Goal: Transaction & Acquisition: Purchase product/service

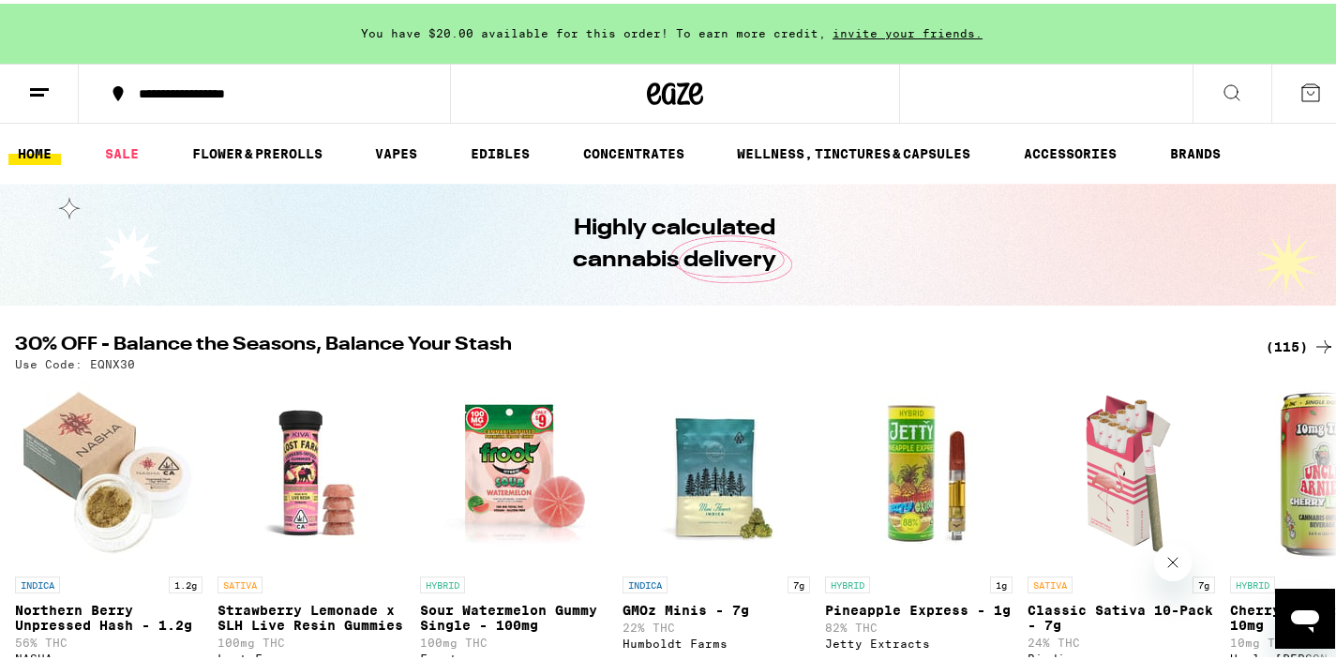
click at [1282, 339] on div "(115)" at bounding box center [1299, 343] width 69 height 22
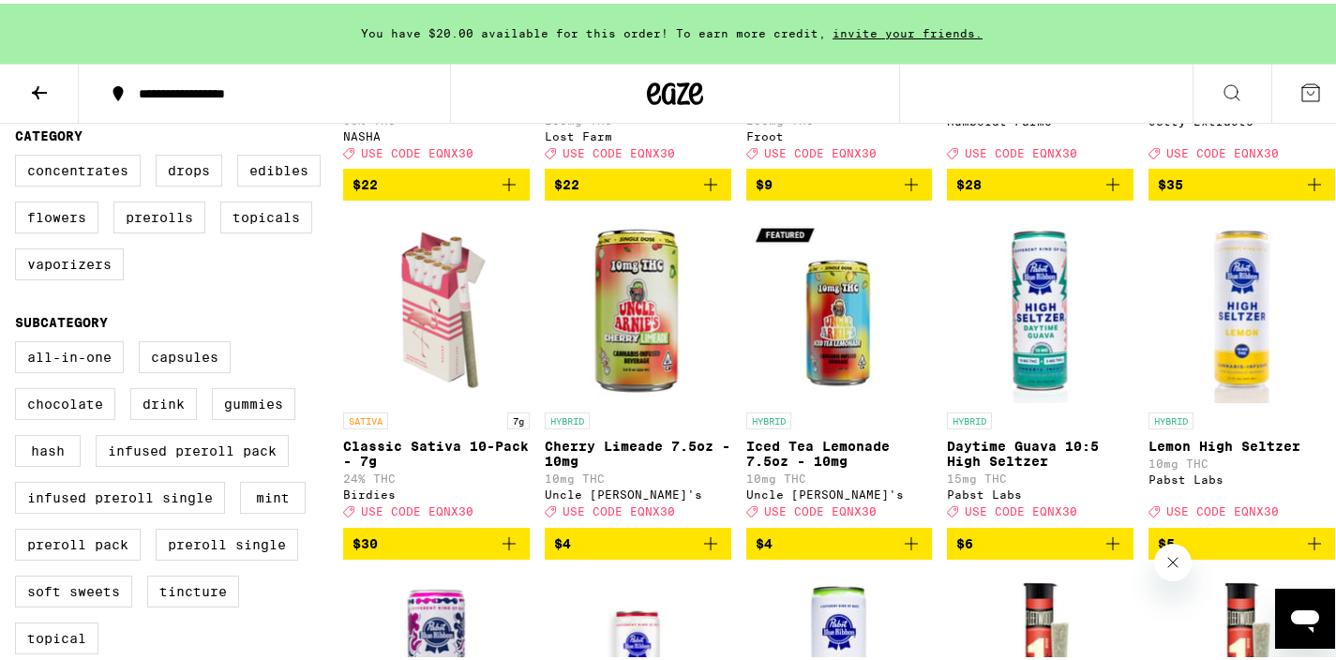
scroll to position [457, 0]
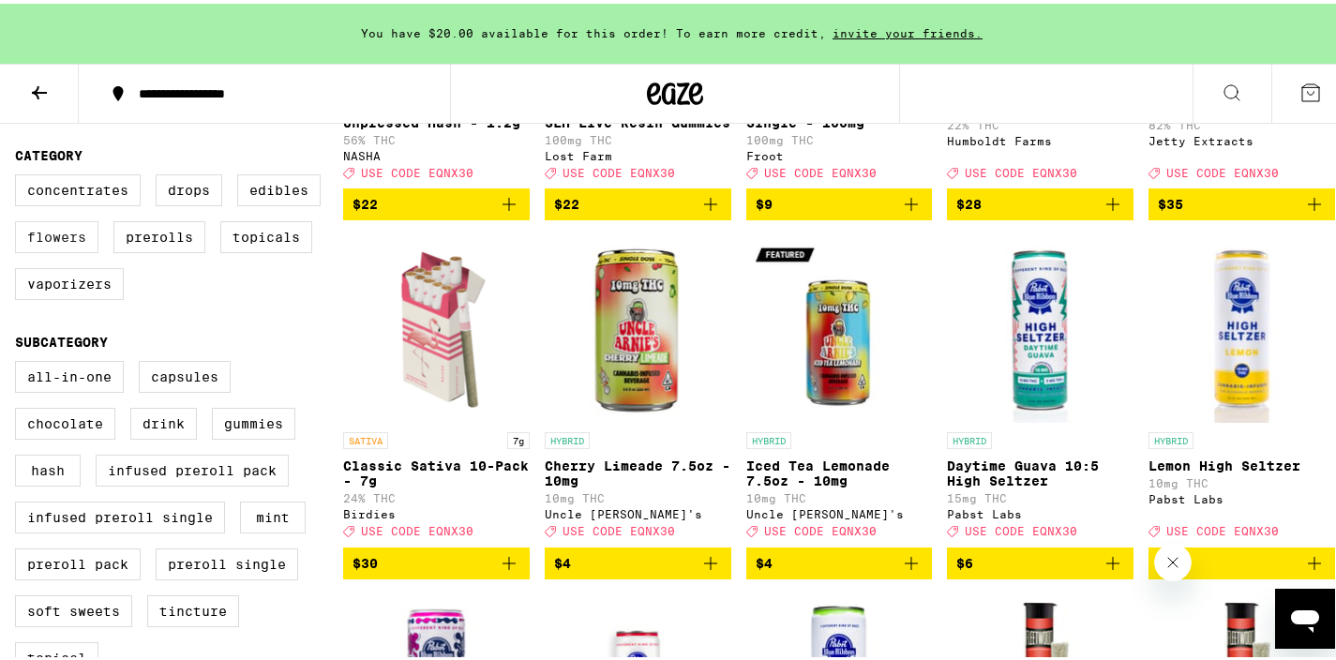
click at [59, 249] on label "Flowers" at bounding box center [56, 233] width 83 height 32
click at [20, 174] on input "Flowers" at bounding box center [19, 173] width 1 height 1
checkbox input "true"
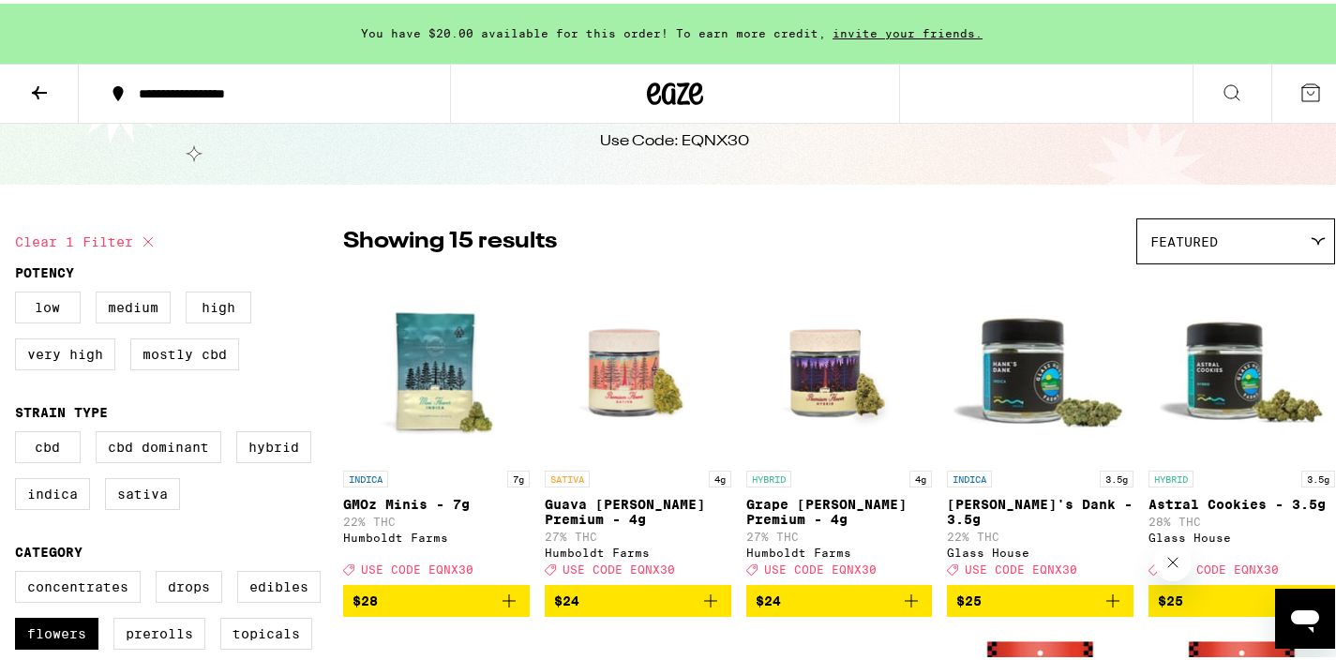
scroll to position [155, 0]
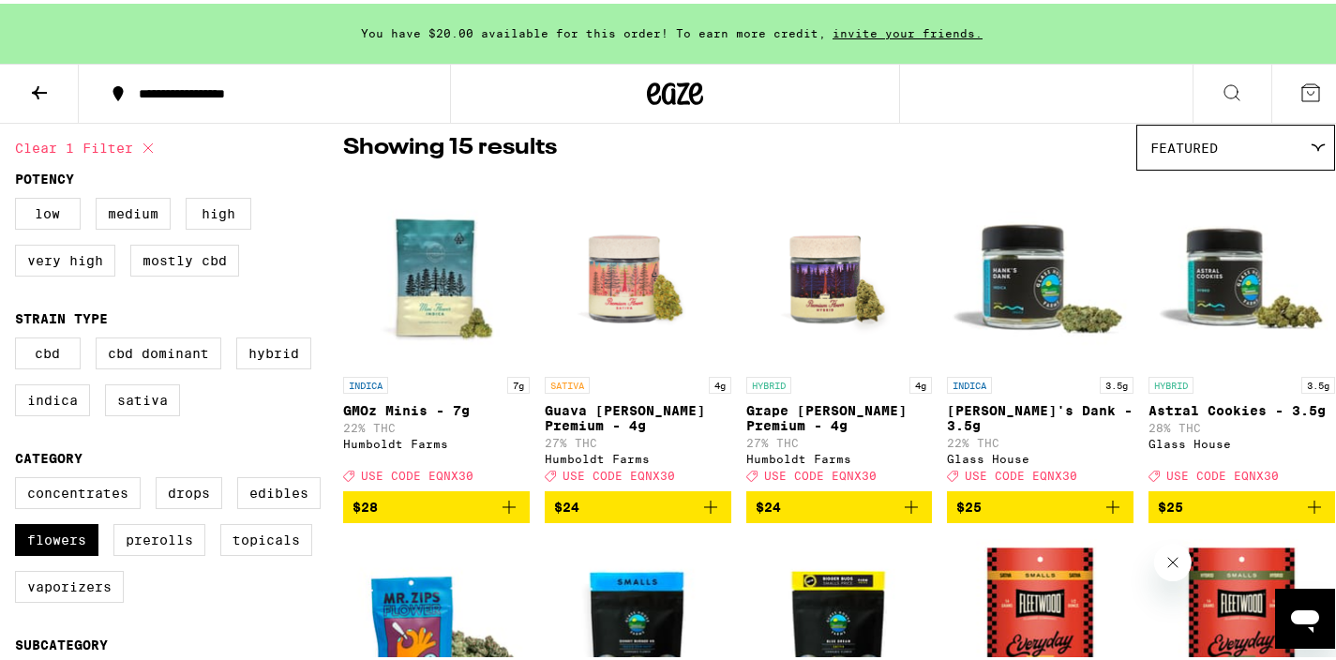
click at [426, 262] on img "Open page for GMOz Minis - 7g from Humboldt Farms" at bounding box center [436, 269] width 187 height 187
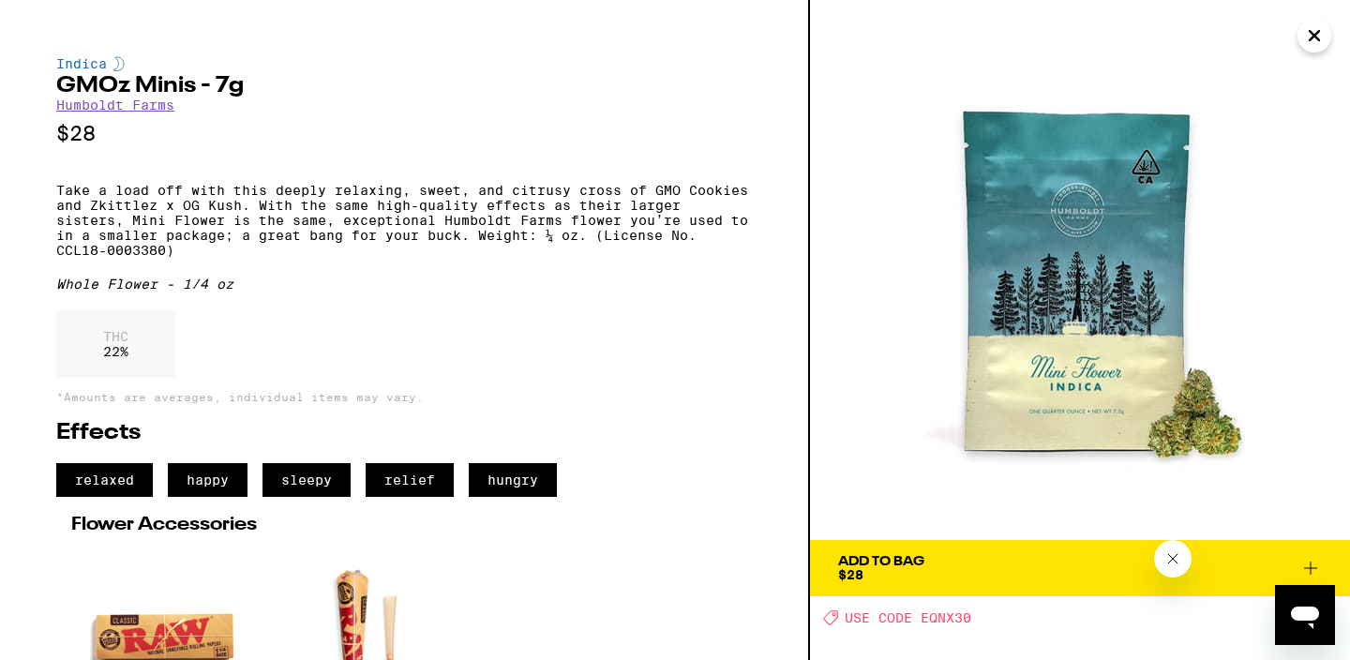
click at [928, 567] on span "Add To Bag $28" at bounding box center [1080, 568] width 484 height 26
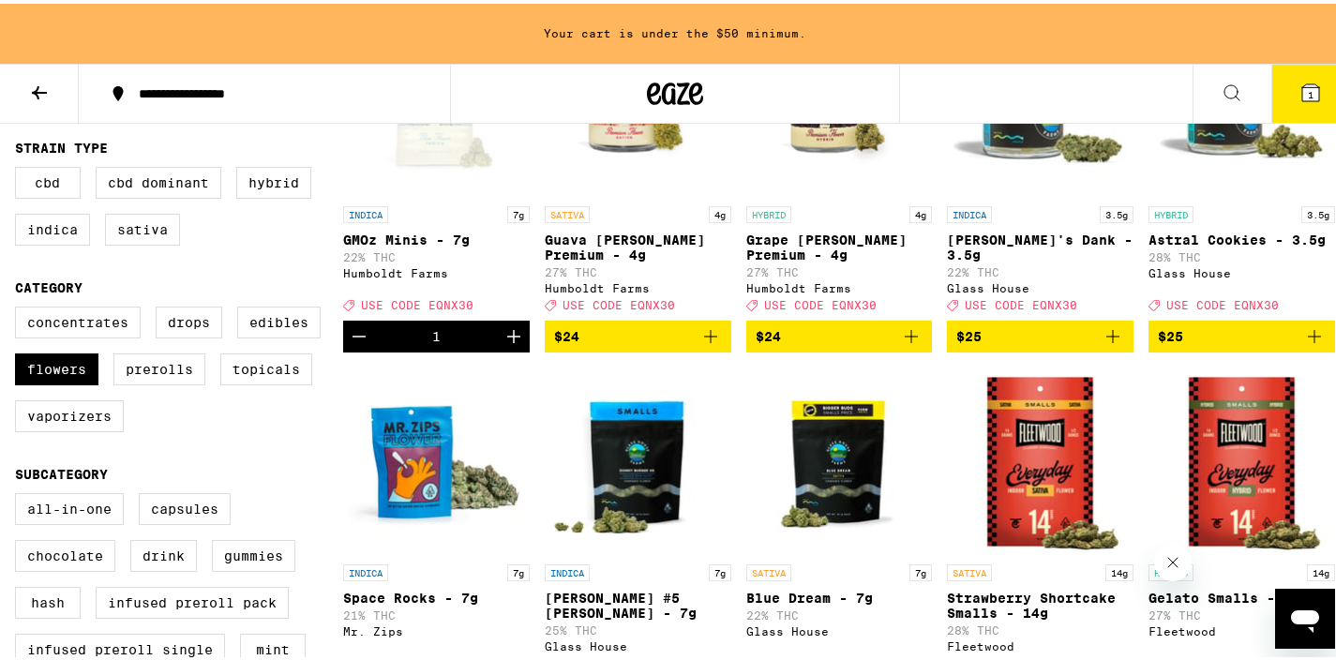
scroll to position [413, 0]
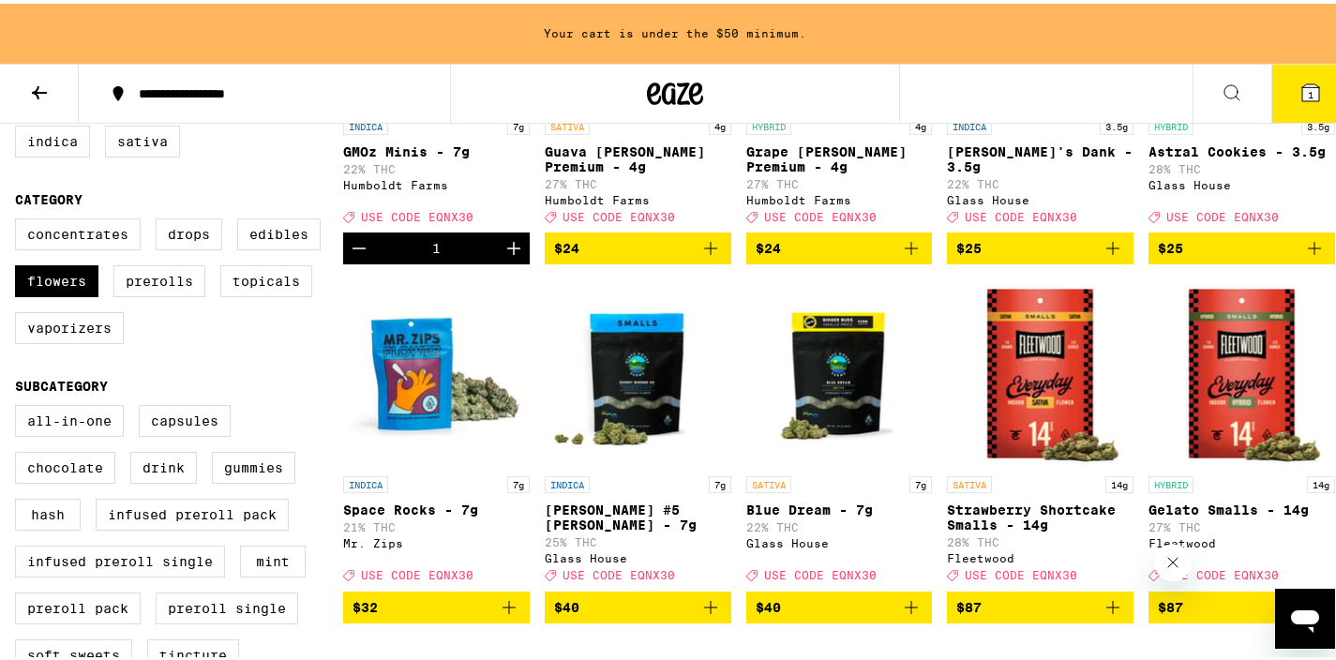
click at [419, 429] on img "Open page for Space Rocks - 7g from Mr. Zips" at bounding box center [436, 369] width 187 height 187
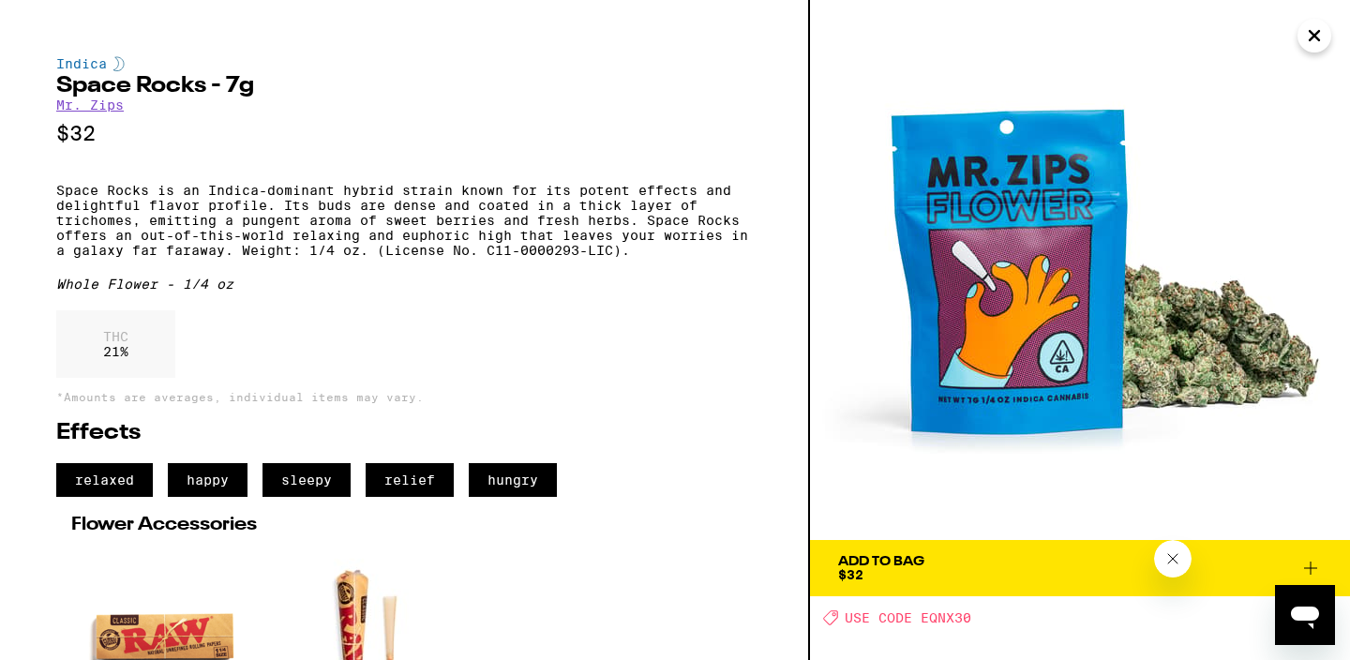
click at [879, 562] on div "Add To Bag" at bounding box center [881, 561] width 86 height 13
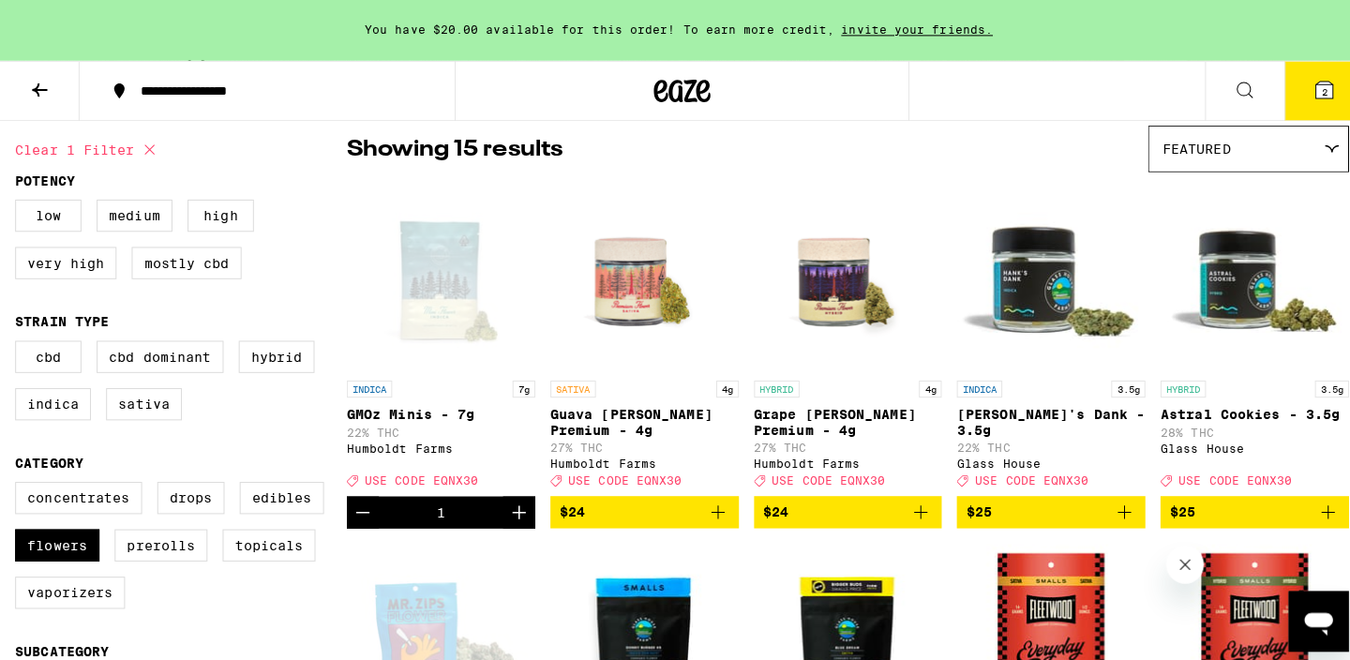
scroll to position [182, 0]
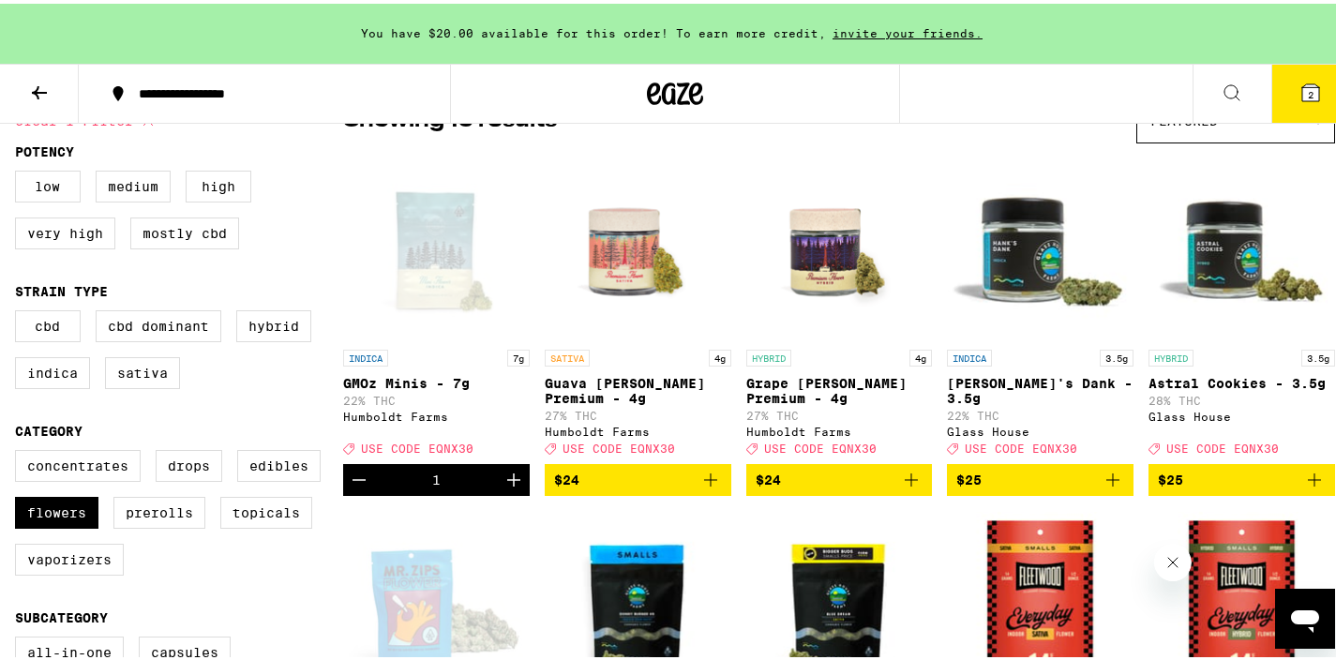
click at [1306, 91] on icon at bounding box center [1310, 89] width 22 height 22
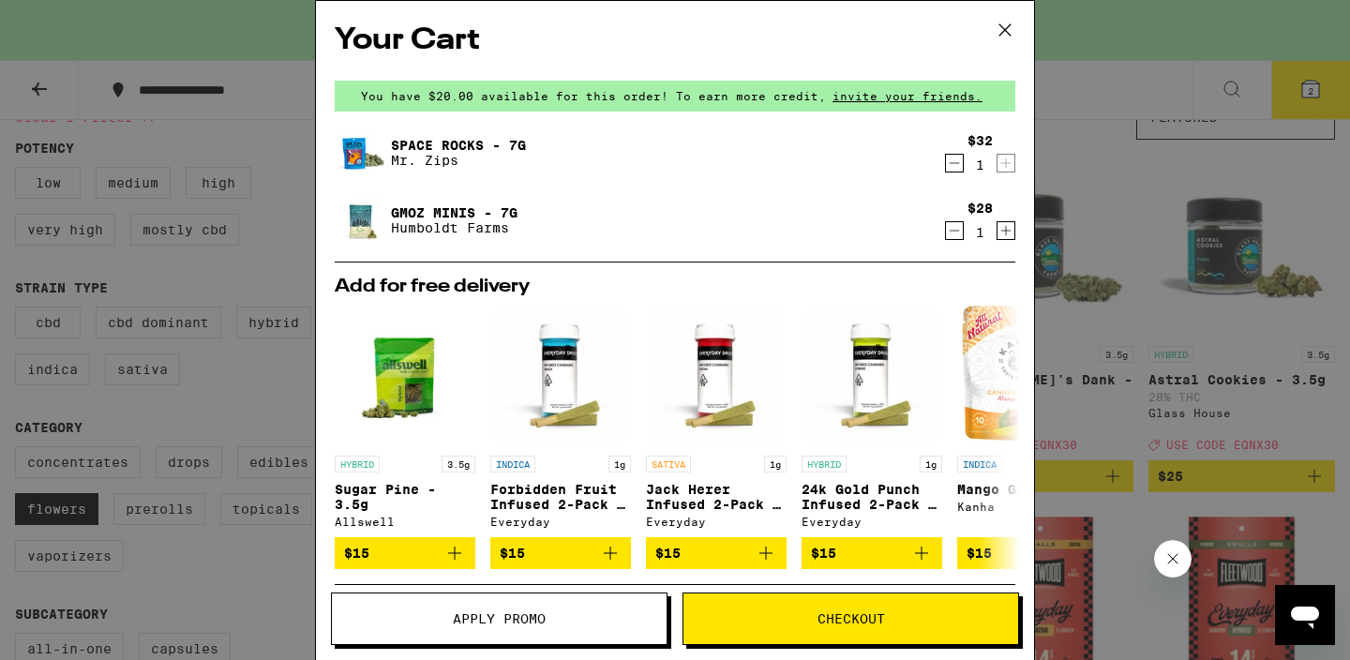
click at [997, 235] on icon "Increment" at bounding box center [1005, 230] width 17 height 22
click at [997, 229] on icon "Increment" at bounding box center [1005, 230] width 17 height 22
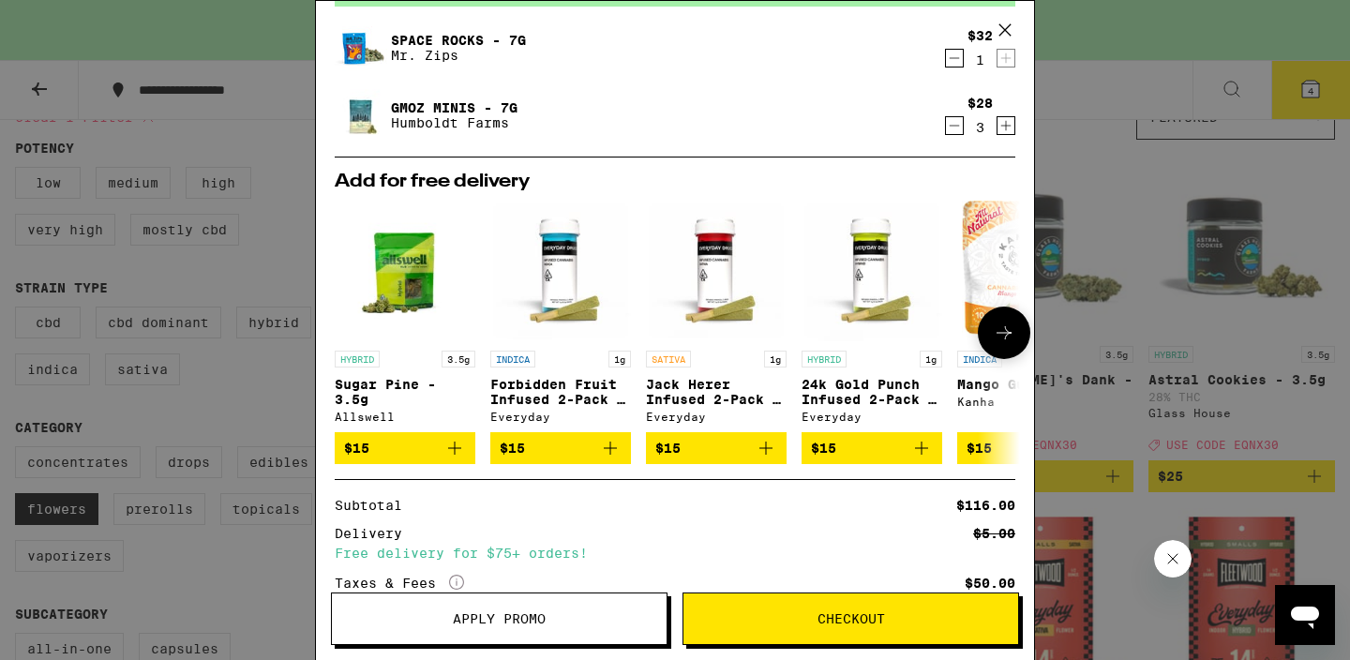
scroll to position [281, 0]
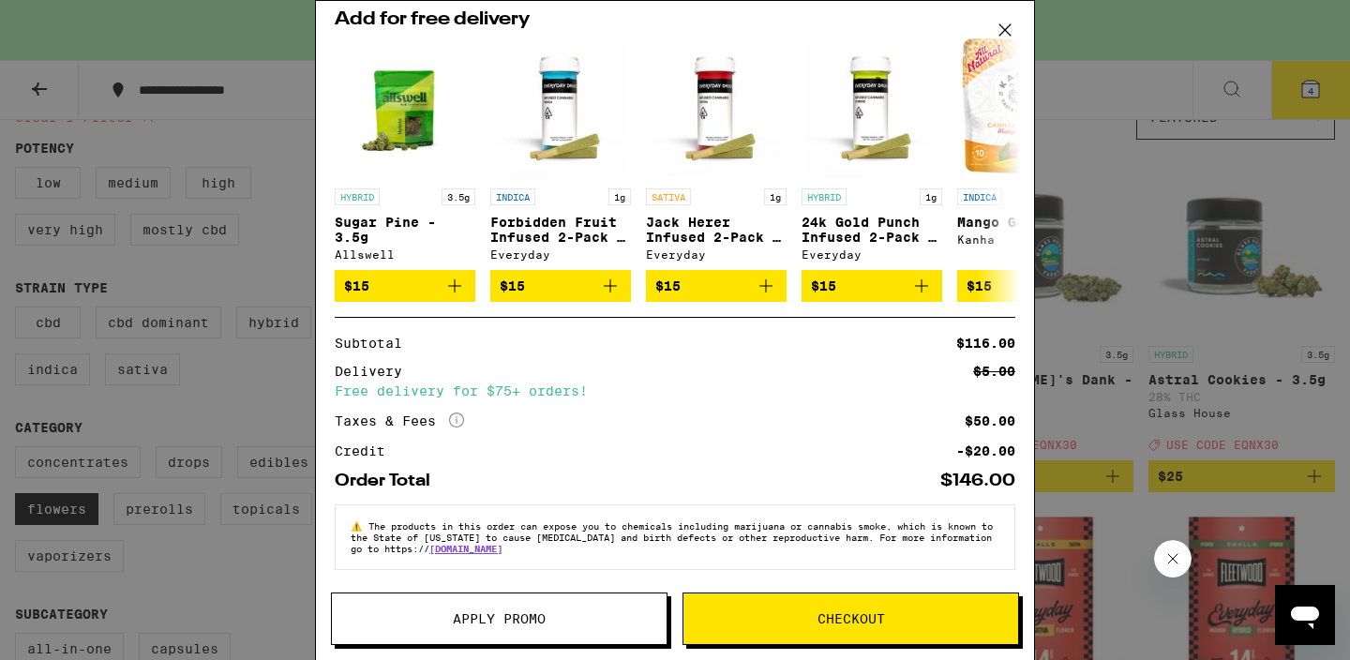
click at [554, 623] on span "Apply Promo" at bounding box center [499, 618] width 335 height 13
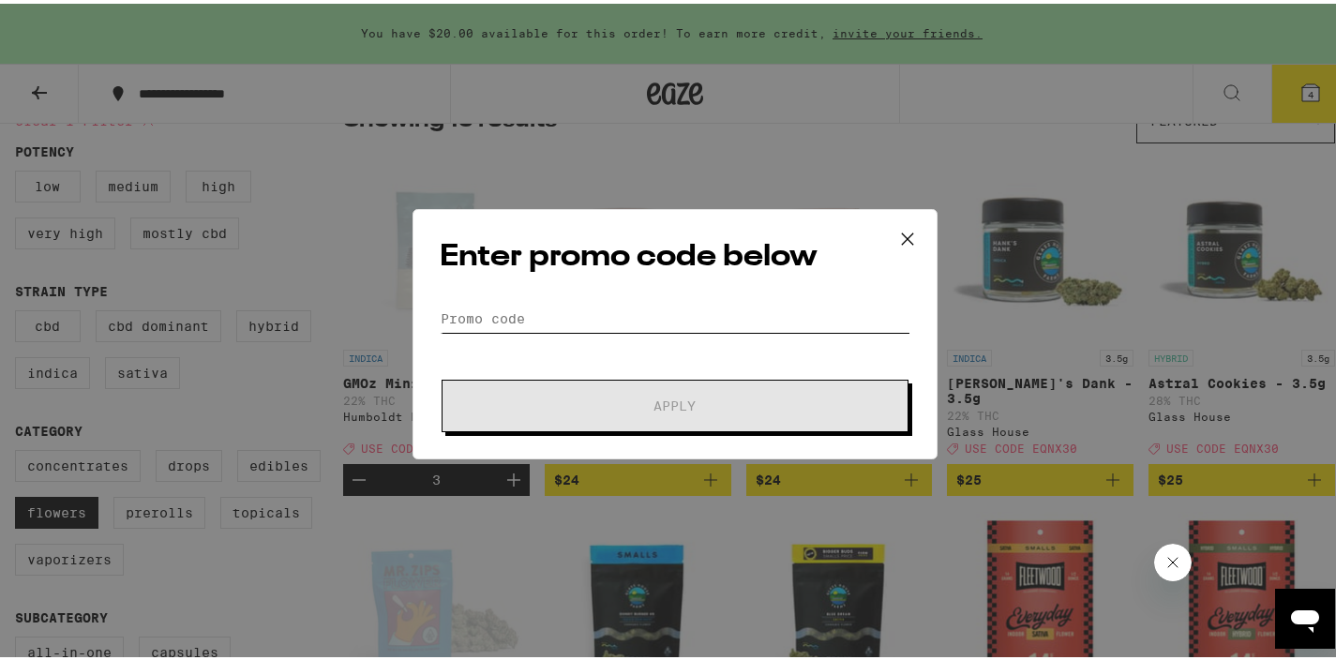
click at [593, 320] on input "Promo Code" at bounding box center [675, 315] width 471 height 28
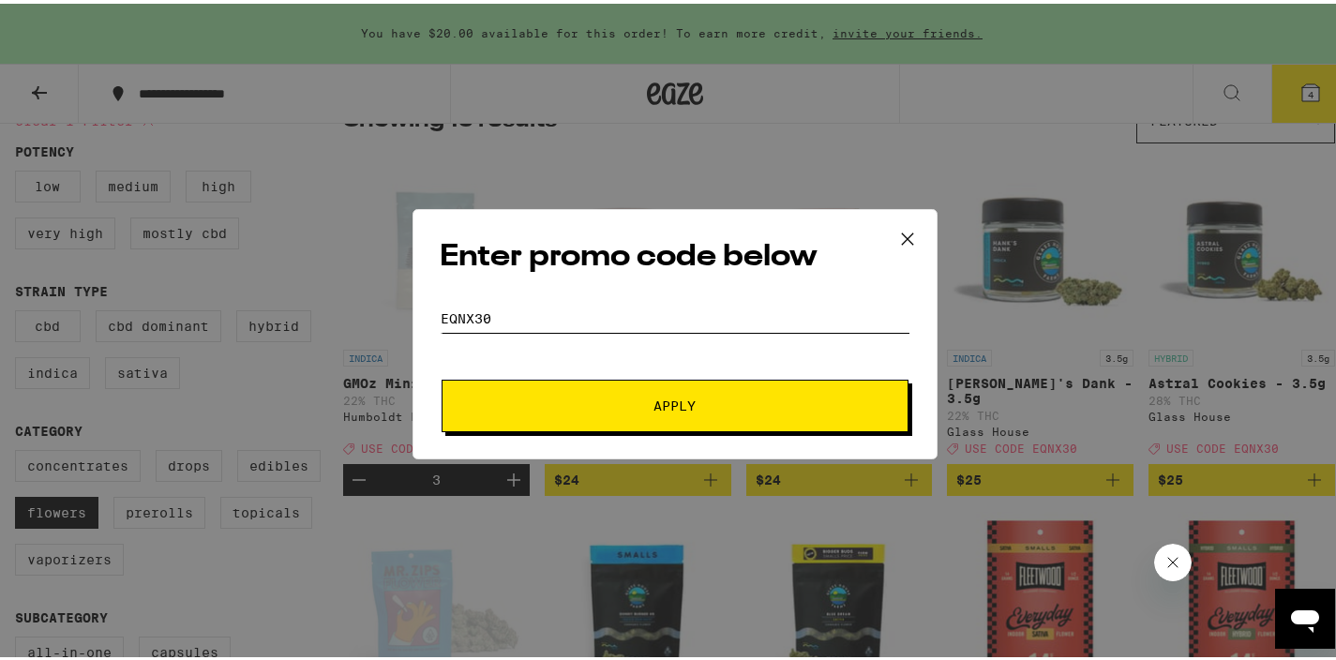
type input "EQNX30"
click at [650, 413] on button "Apply" at bounding box center [674, 402] width 467 height 52
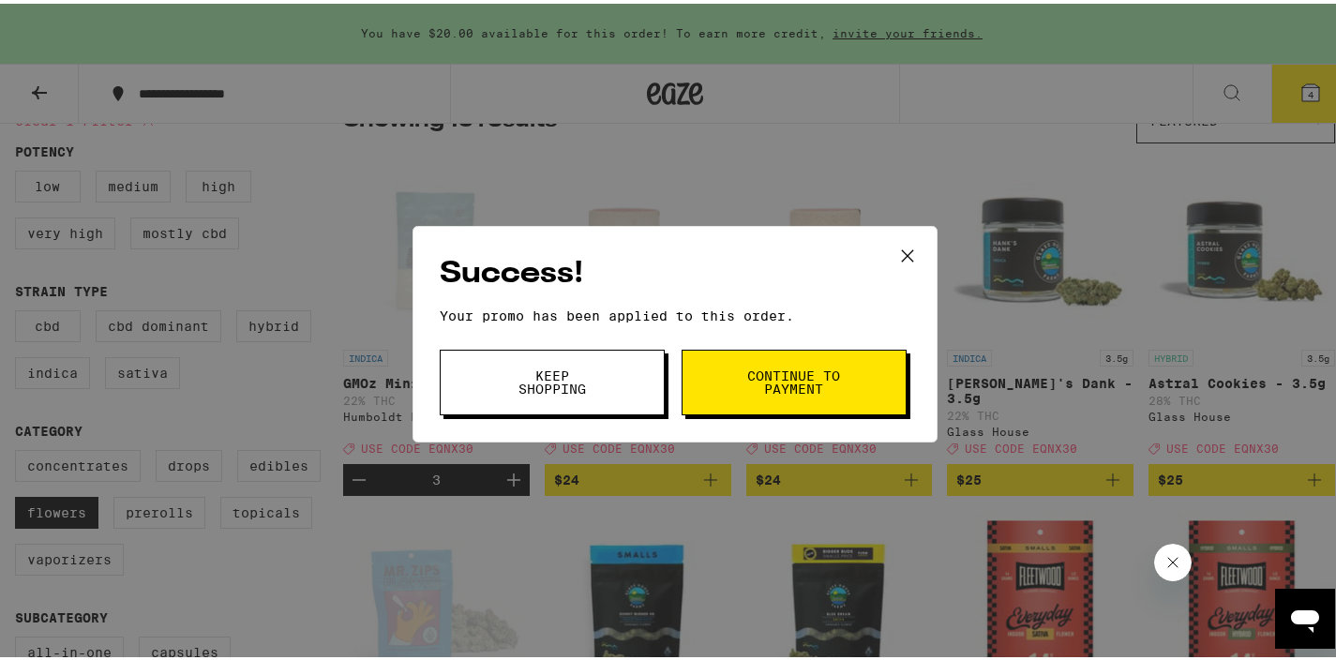
click at [901, 246] on icon at bounding box center [907, 252] width 28 height 28
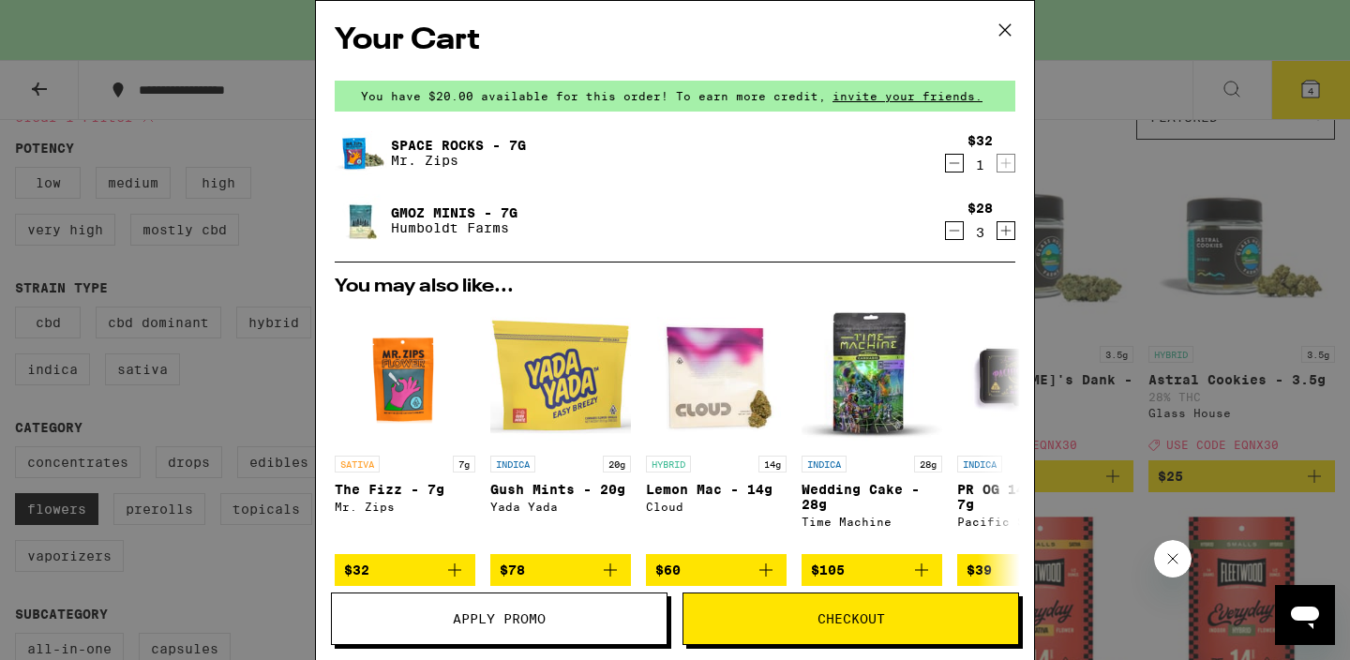
click at [1008, 34] on icon at bounding box center [1005, 30] width 28 height 28
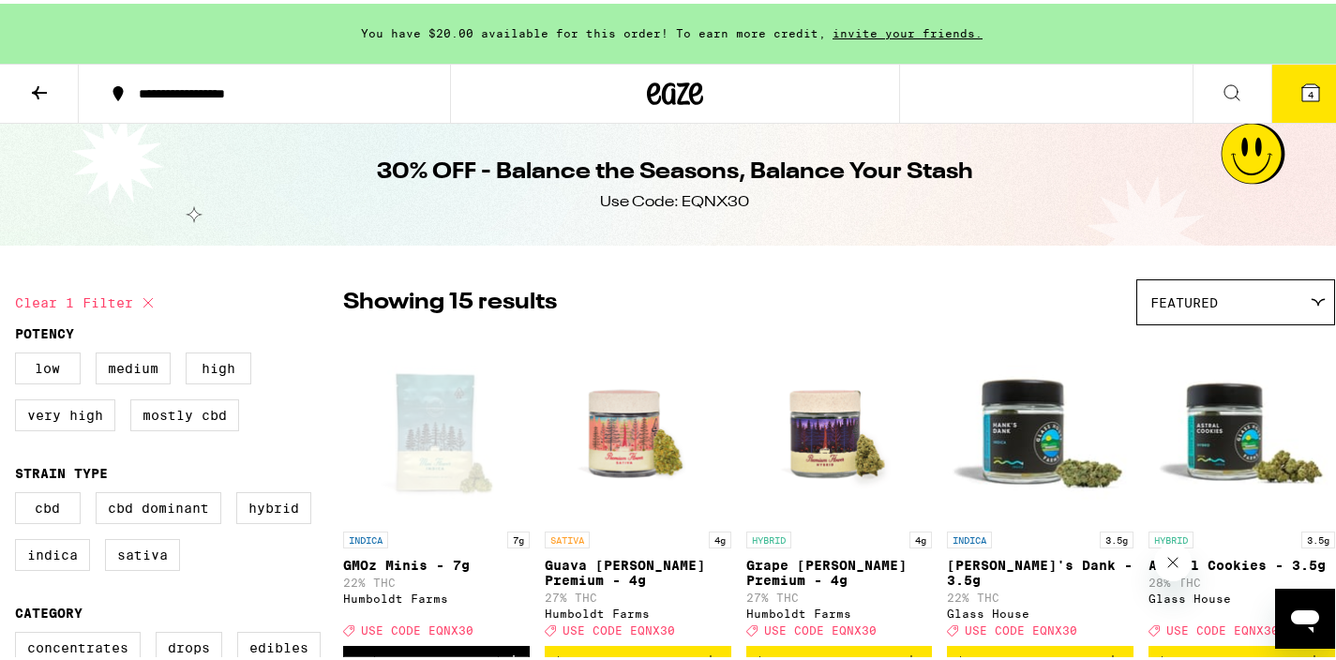
click at [40, 83] on icon at bounding box center [39, 89] width 22 height 22
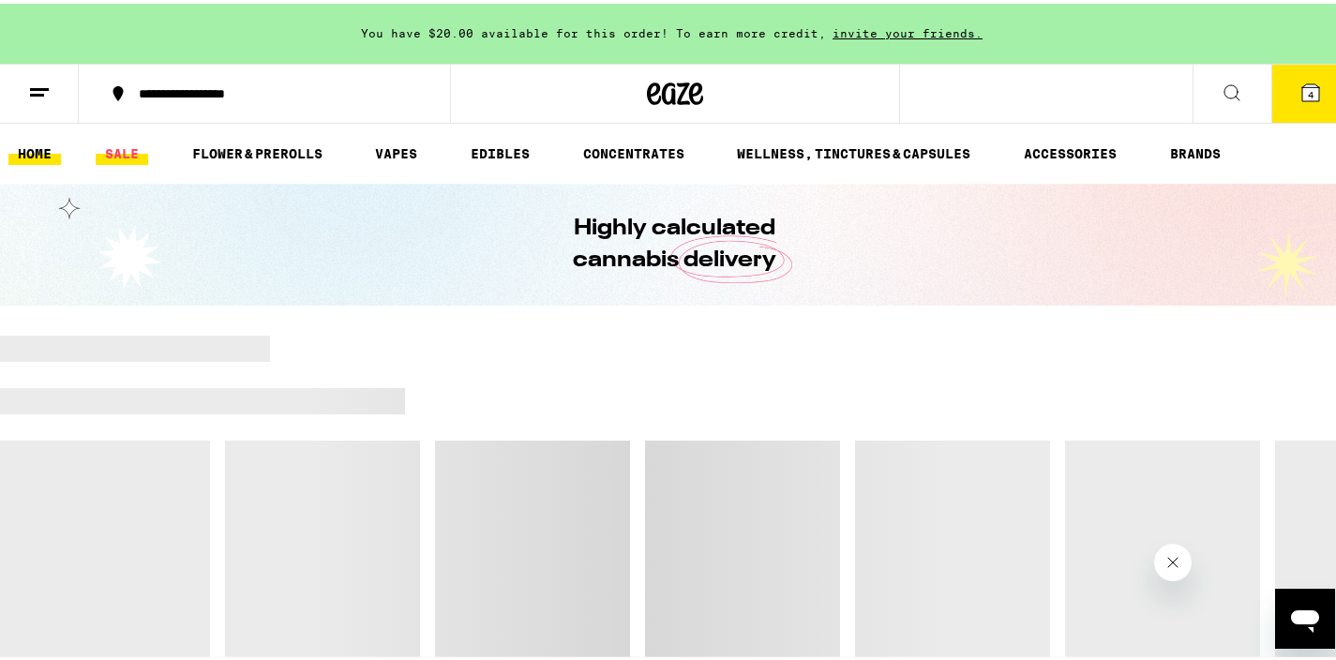
click at [130, 156] on link "SALE" at bounding box center [122, 150] width 52 height 22
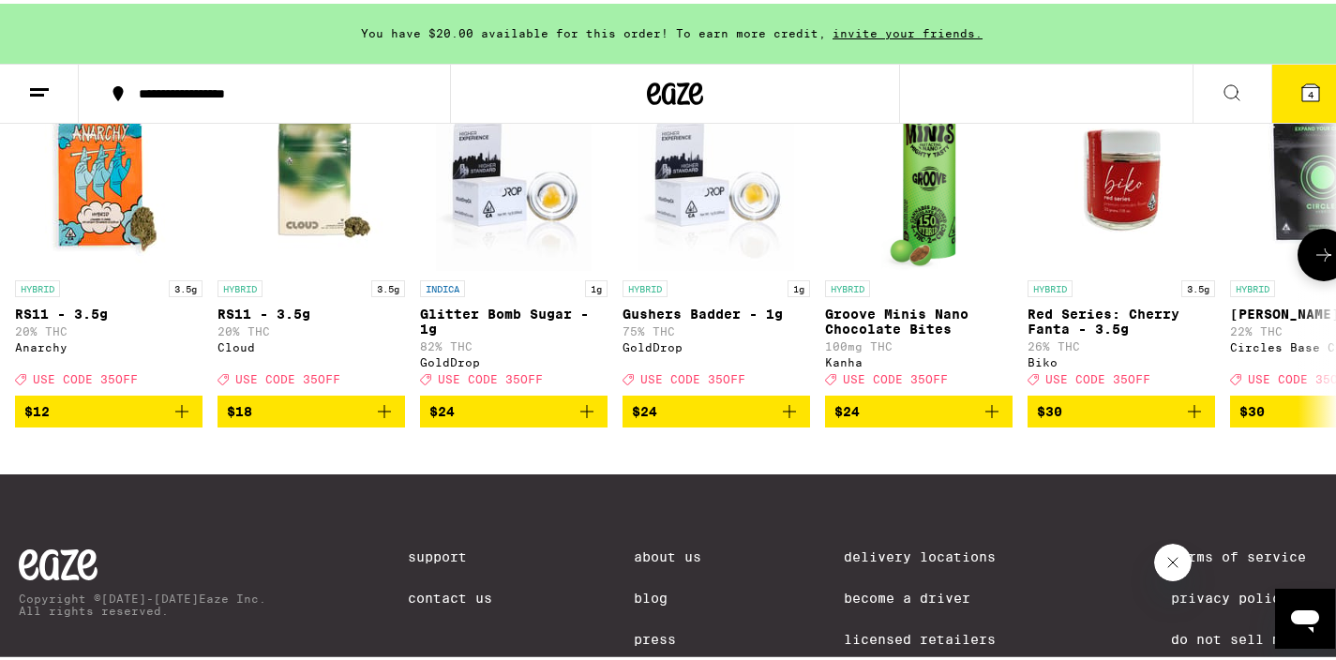
scroll to position [606, 0]
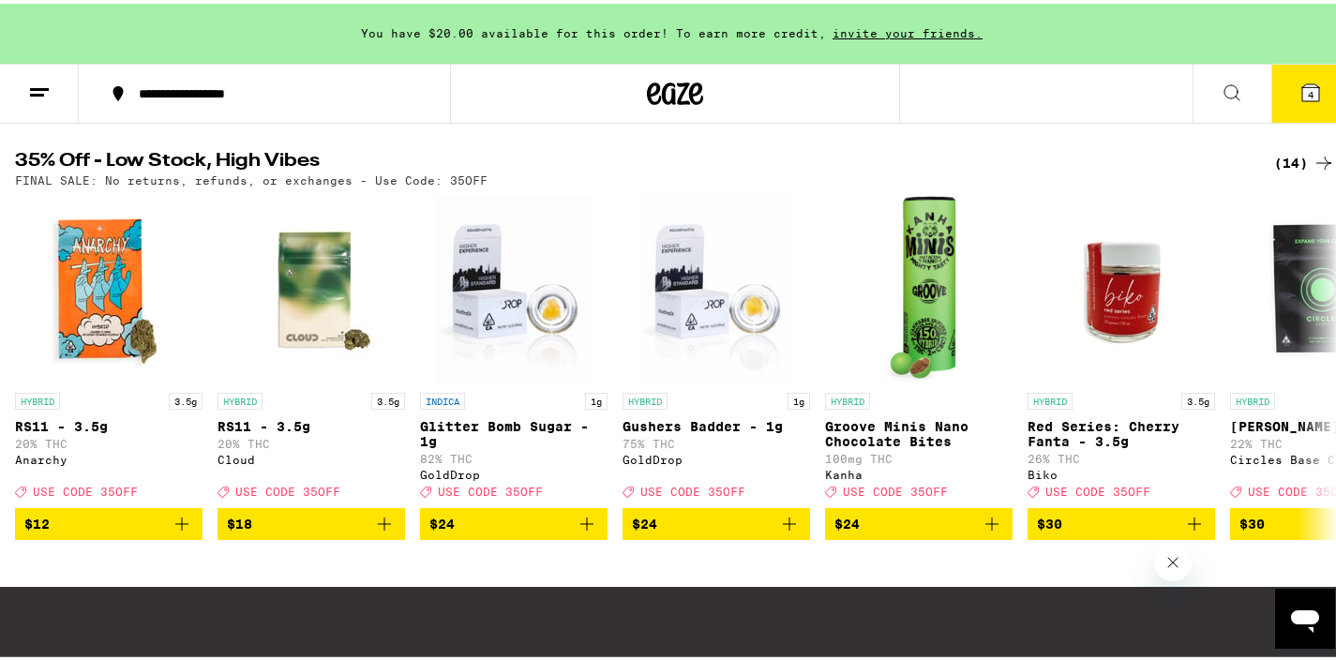
click at [1286, 171] on div "(14)" at bounding box center [1304, 159] width 61 height 22
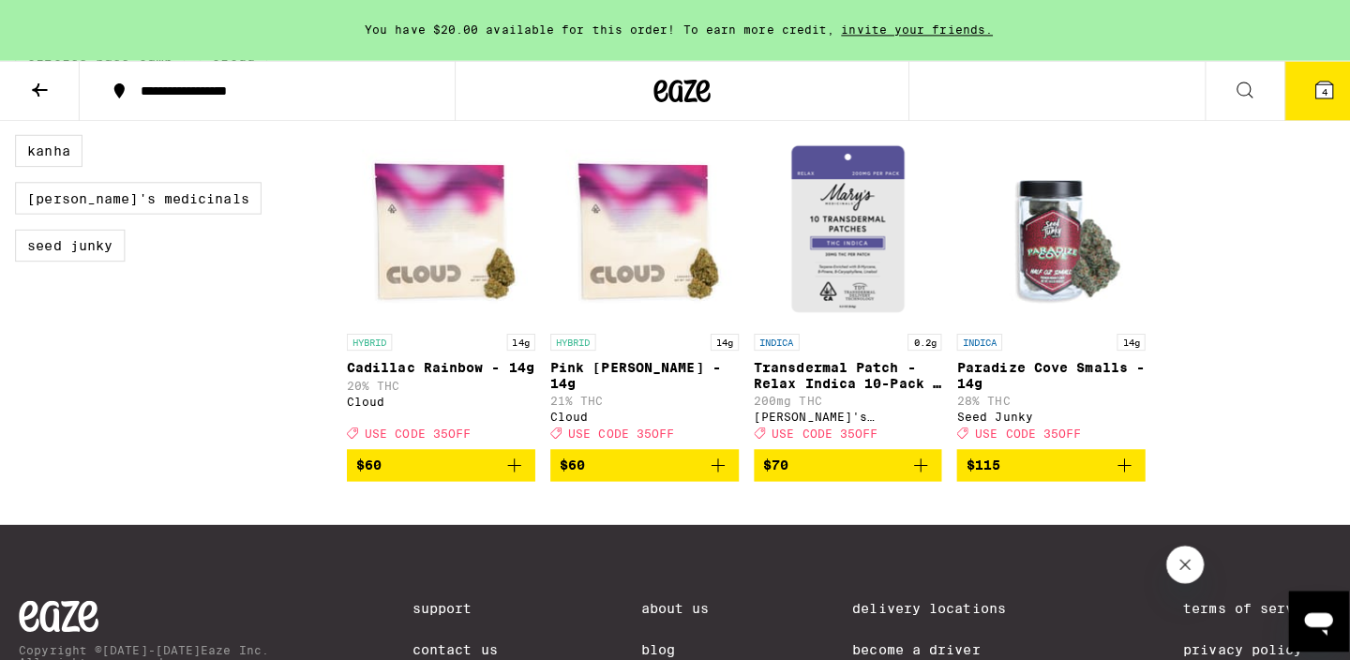
scroll to position [958, 0]
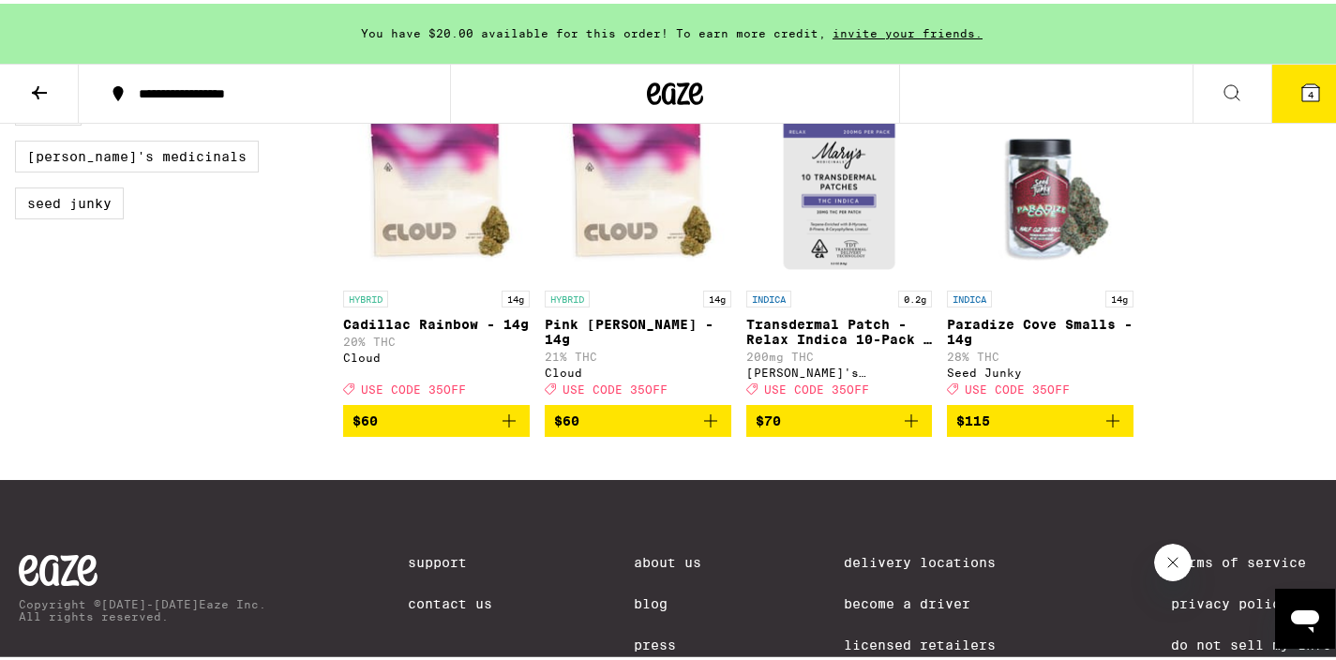
click at [1302, 94] on icon at bounding box center [1310, 89] width 17 height 17
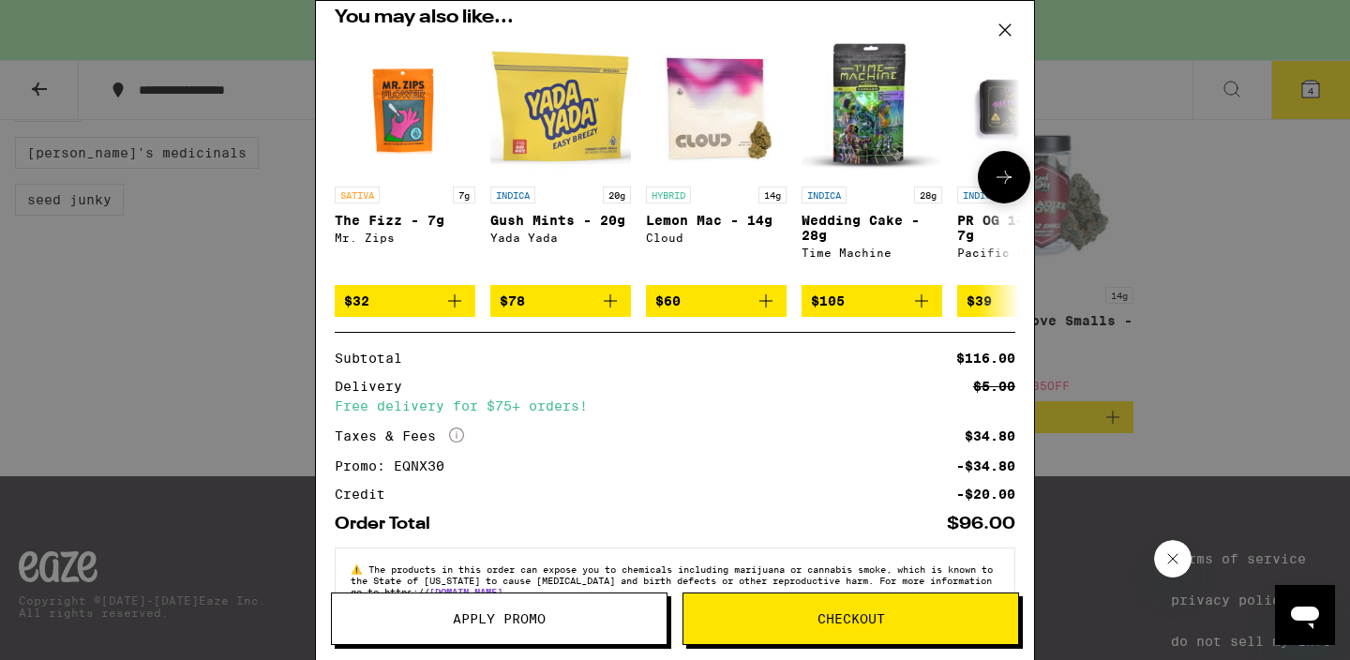
scroll to position [329, 0]
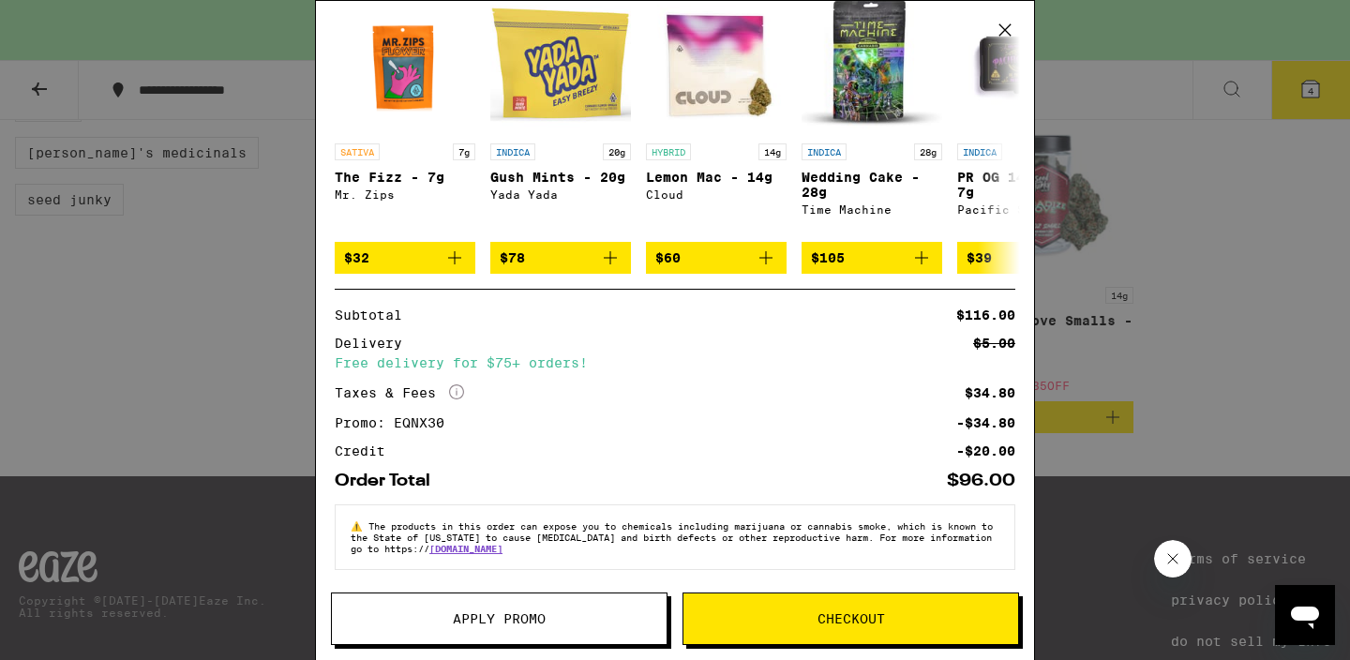
click at [810, 625] on button "Checkout" at bounding box center [850, 618] width 337 height 52
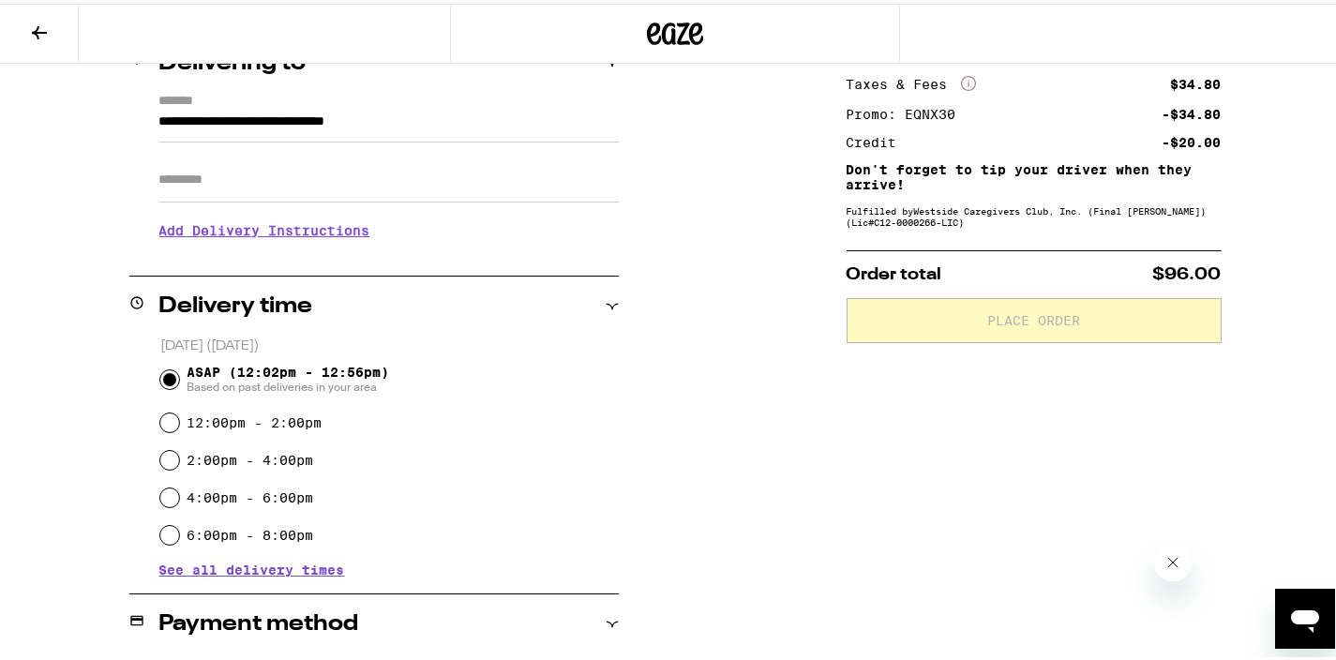
scroll to position [283, 0]
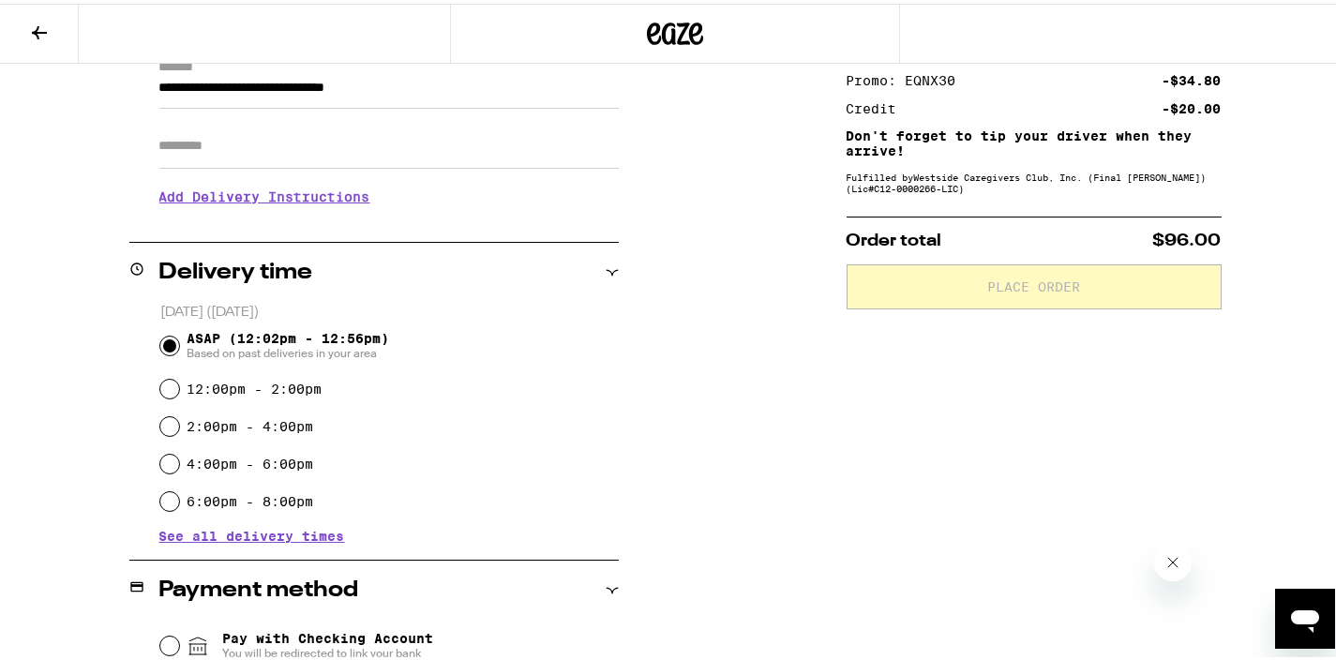
click at [311, 201] on h3 "Add Delivery Instructions" at bounding box center [388, 193] width 459 height 43
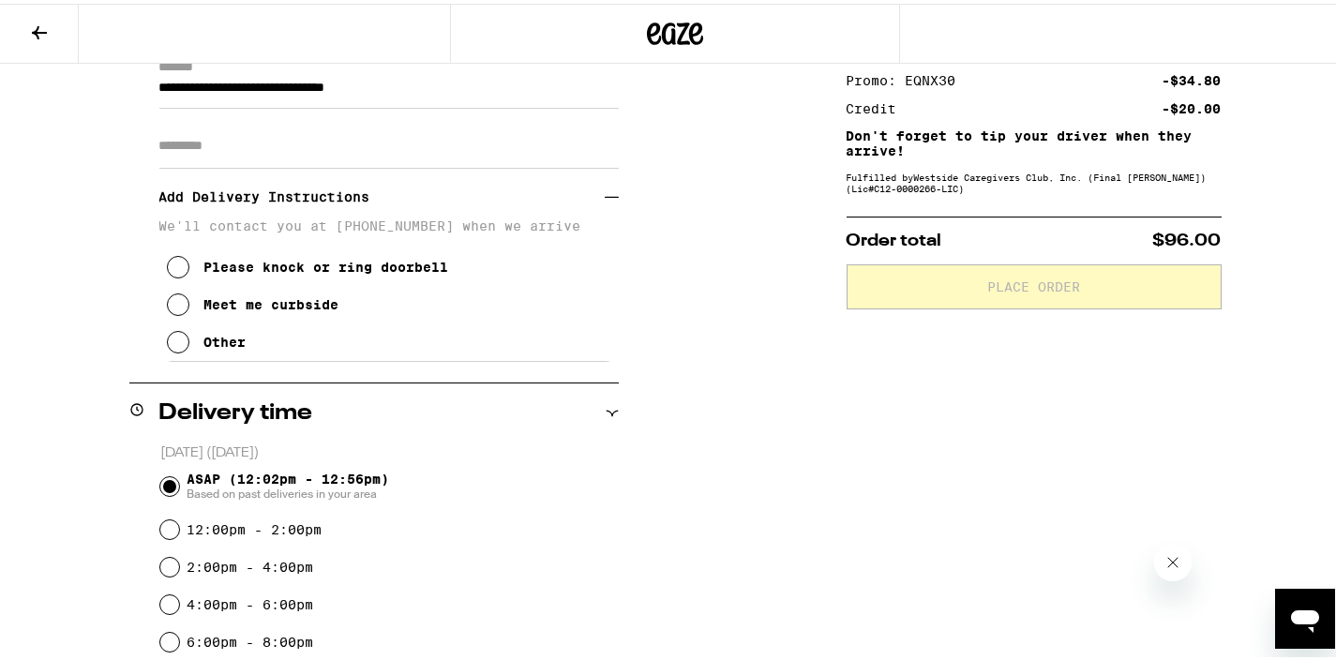
click at [180, 306] on icon at bounding box center [178, 301] width 22 height 22
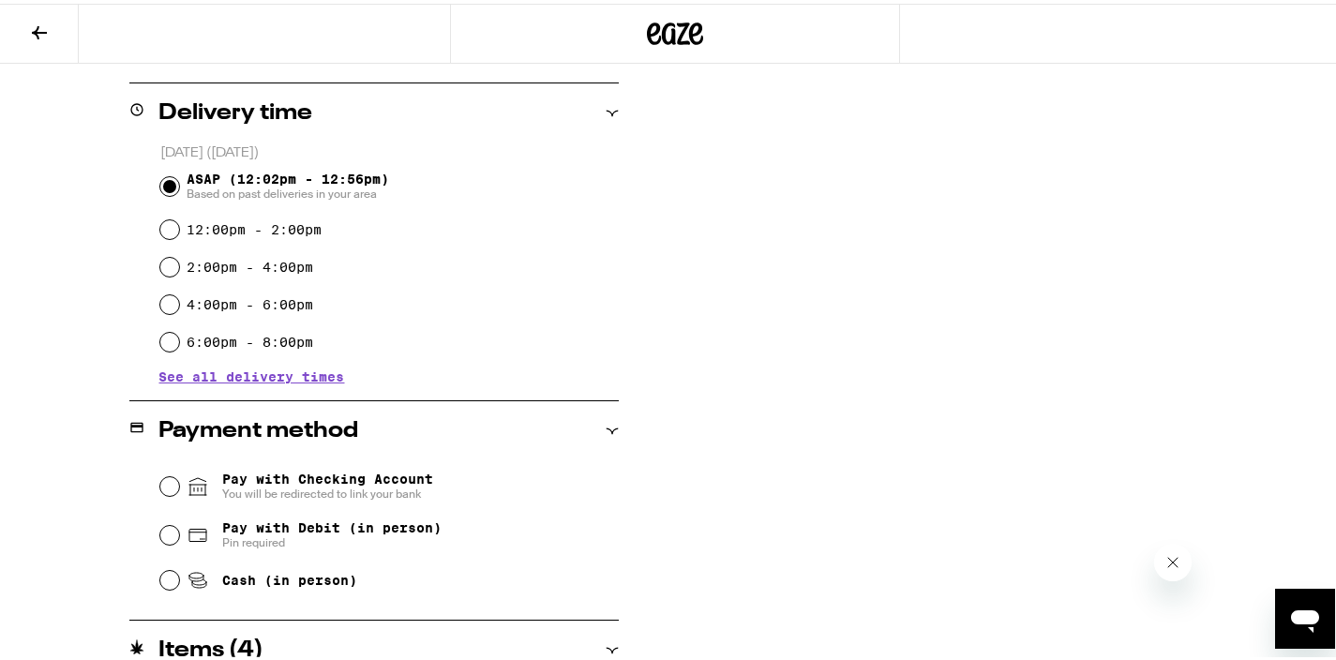
scroll to position [592, 0]
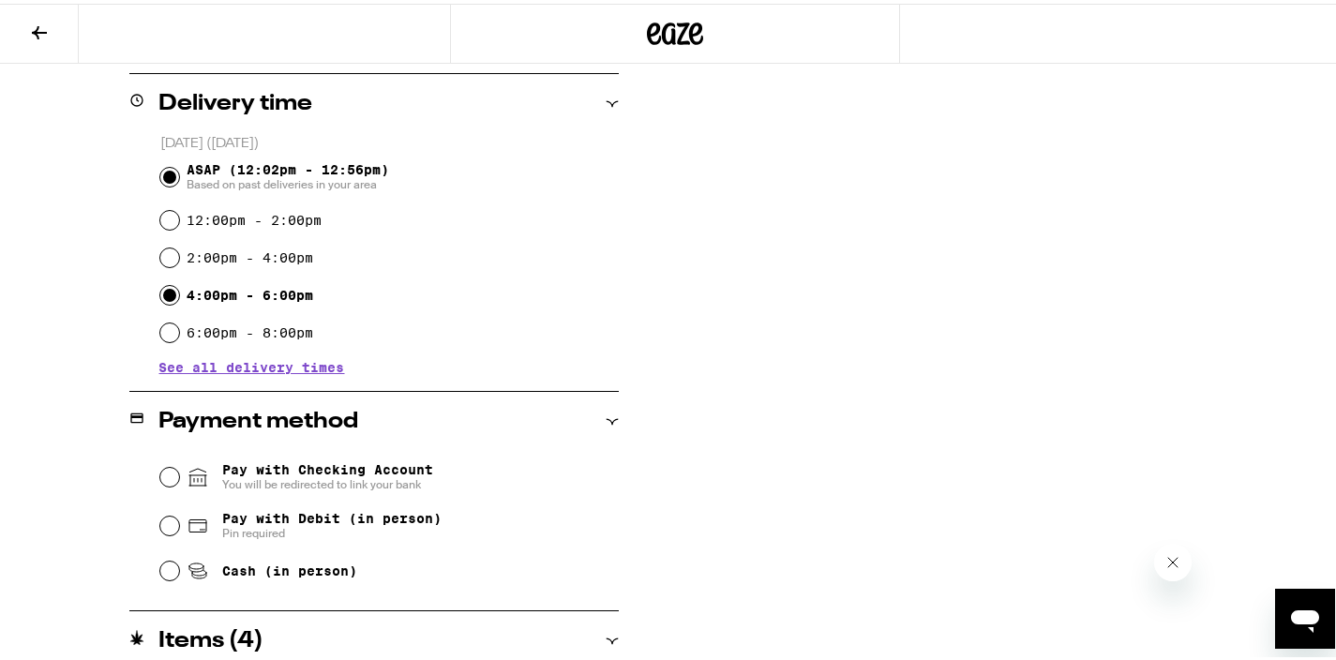
click at [166, 293] on input "4:00pm - 6:00pm" at bounding box center [169, 291] width 19 height 19
radio input "true"
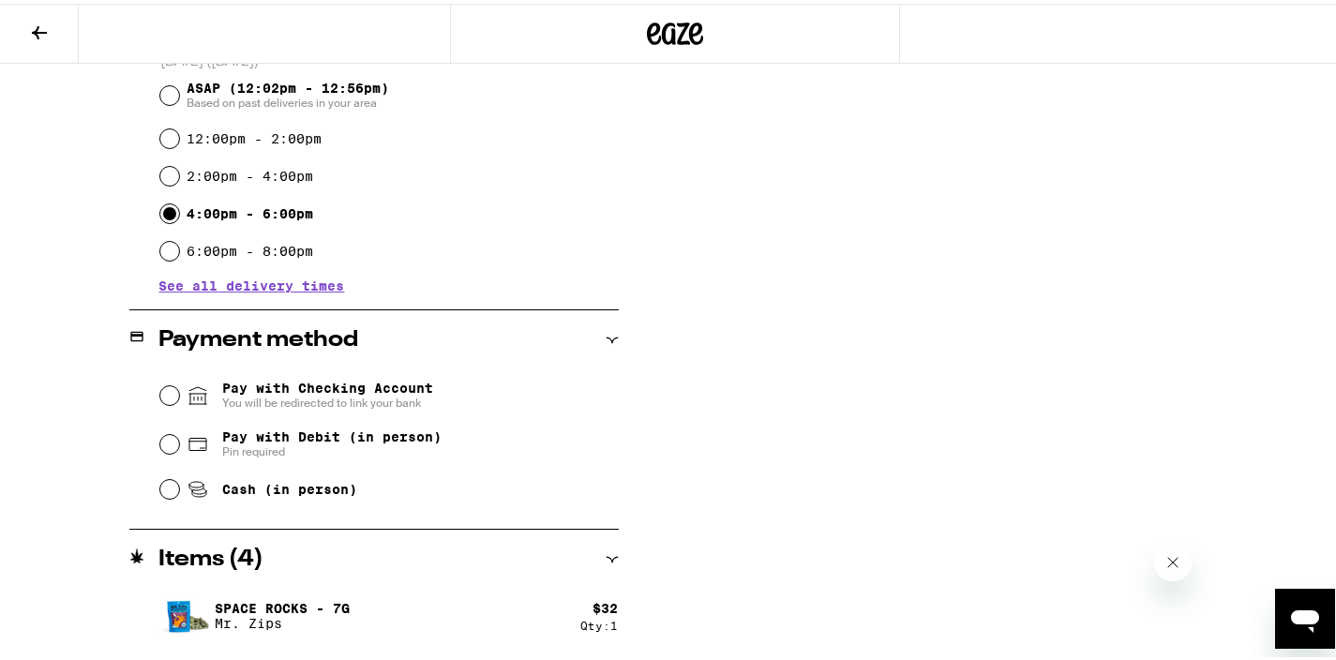
scroll to position [693, 0]
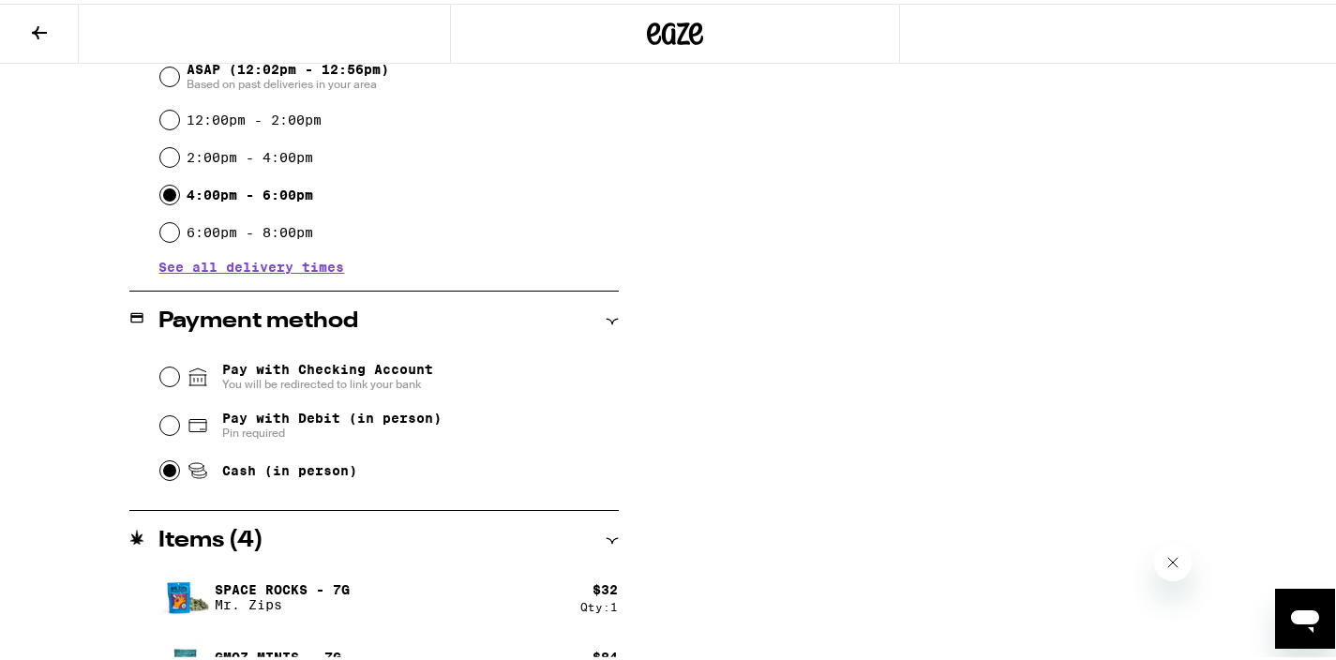
click at [165, 470] on input "Cash (in person)" at bounding box center [169, 466] width 19 height 19
radio input "true"
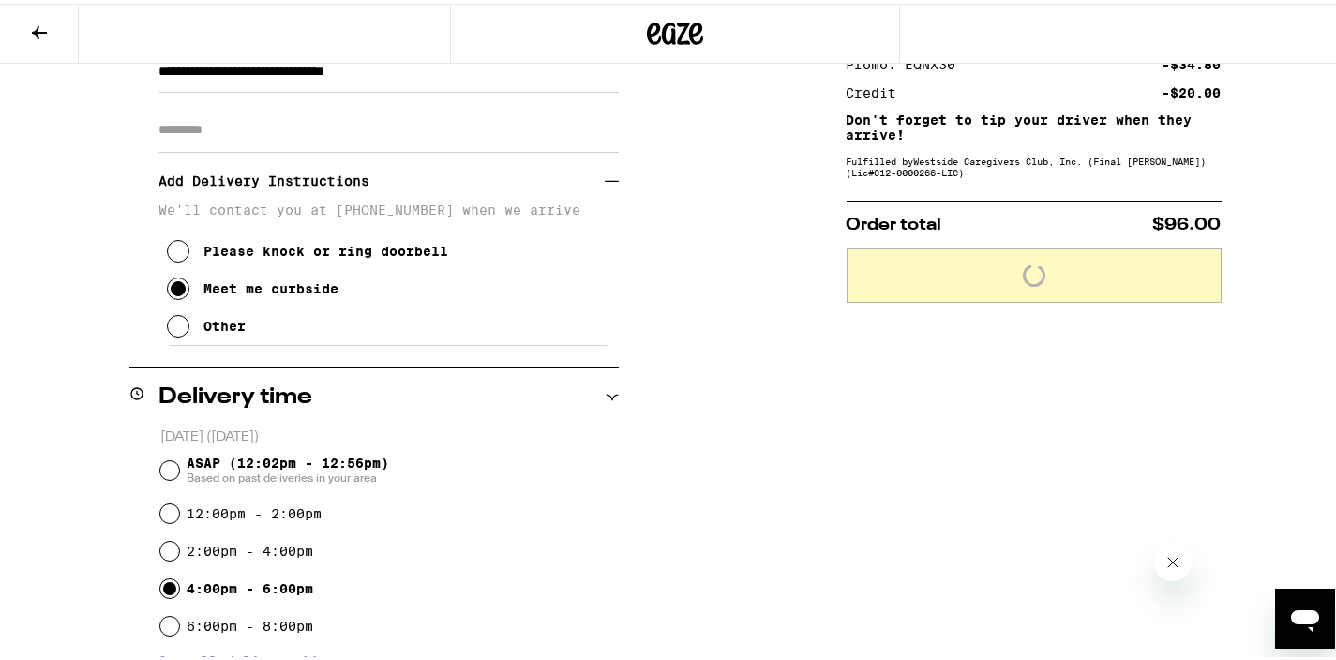
scroll to position [110, 0]
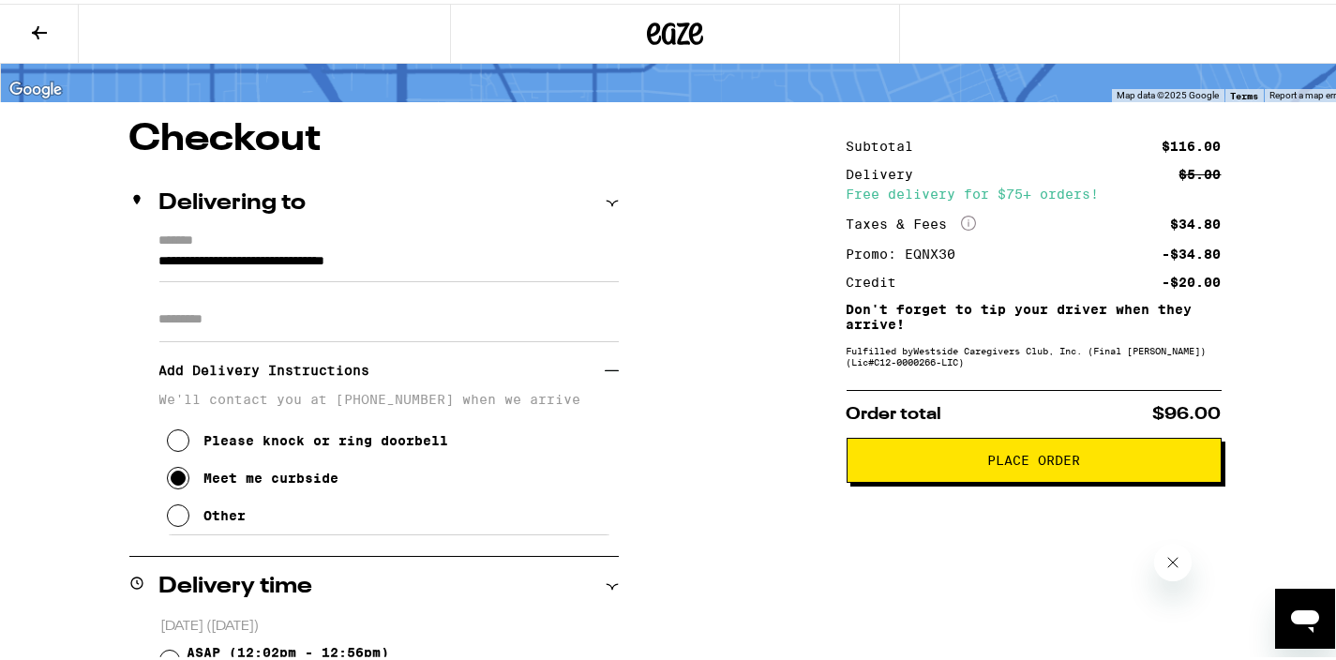
click at [863, 460] on span "Place Order" at bounding box center [1033, 456] width 343 height 13
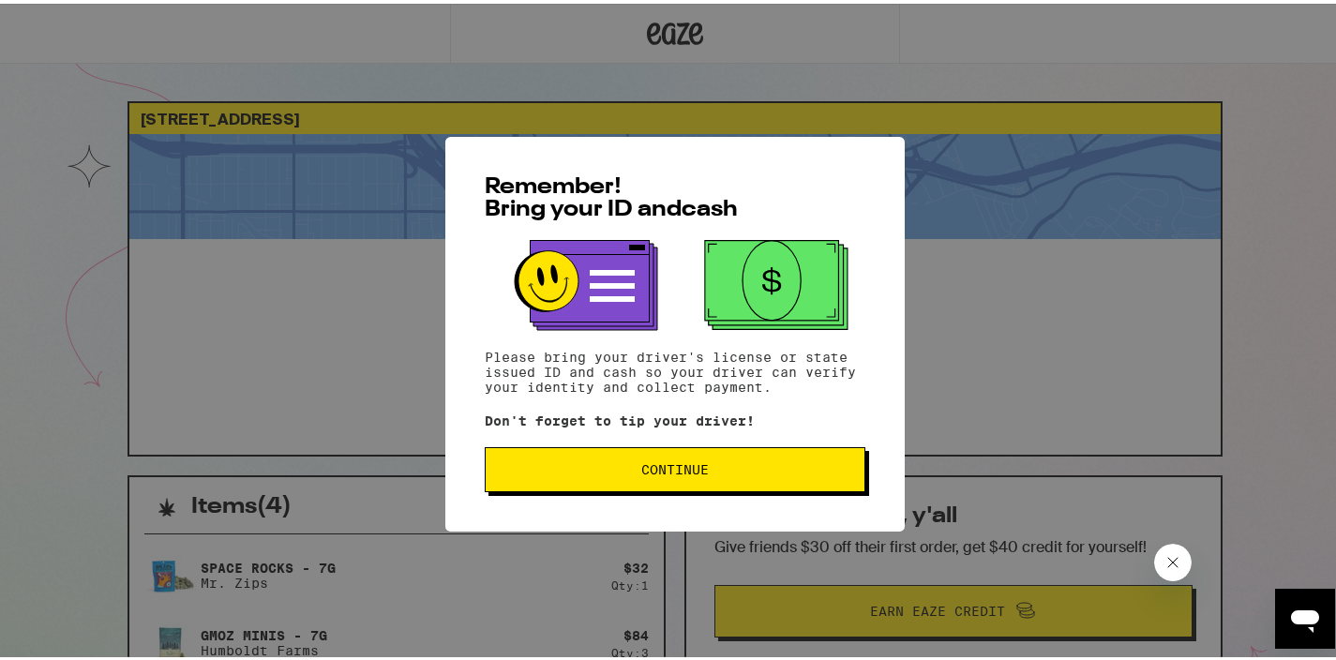
click at [759, 476] on button "Continue" at bounding box center [675, 465] width 381 height 45
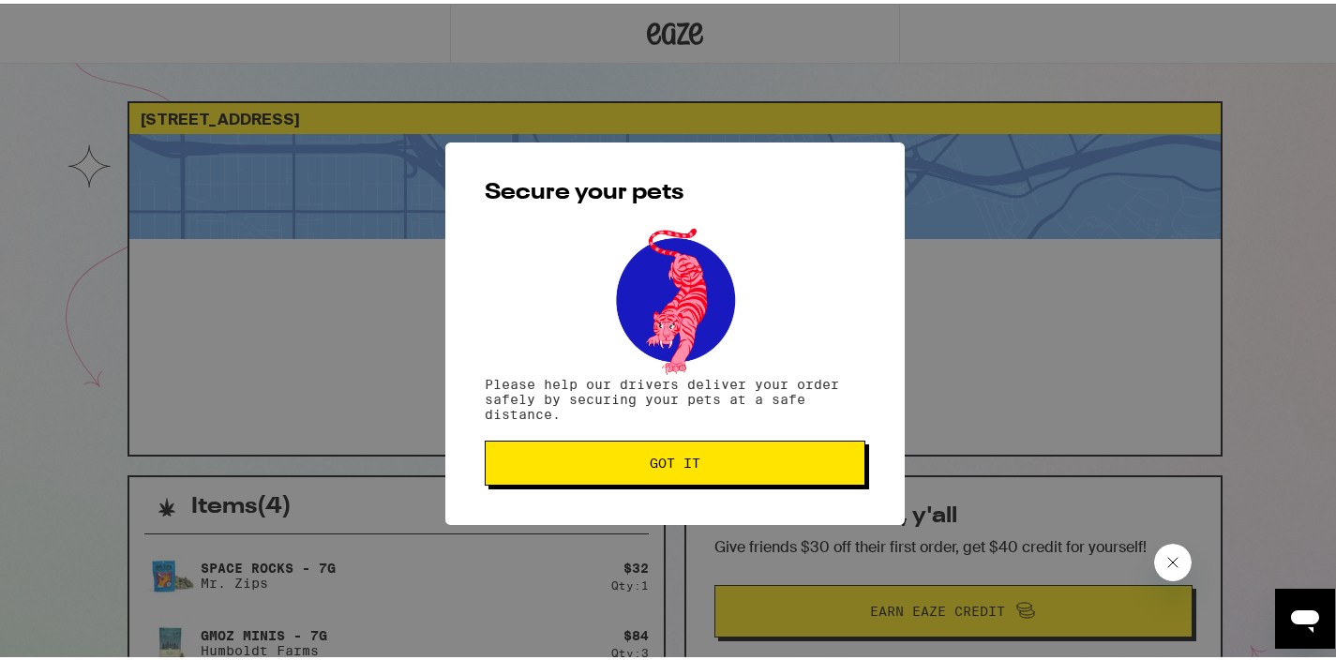
click at [759, 476] on button "Got it" at bounding box center [675, 459] width 381 height 45
